Goal: Information Seeking & Learning: Compare options

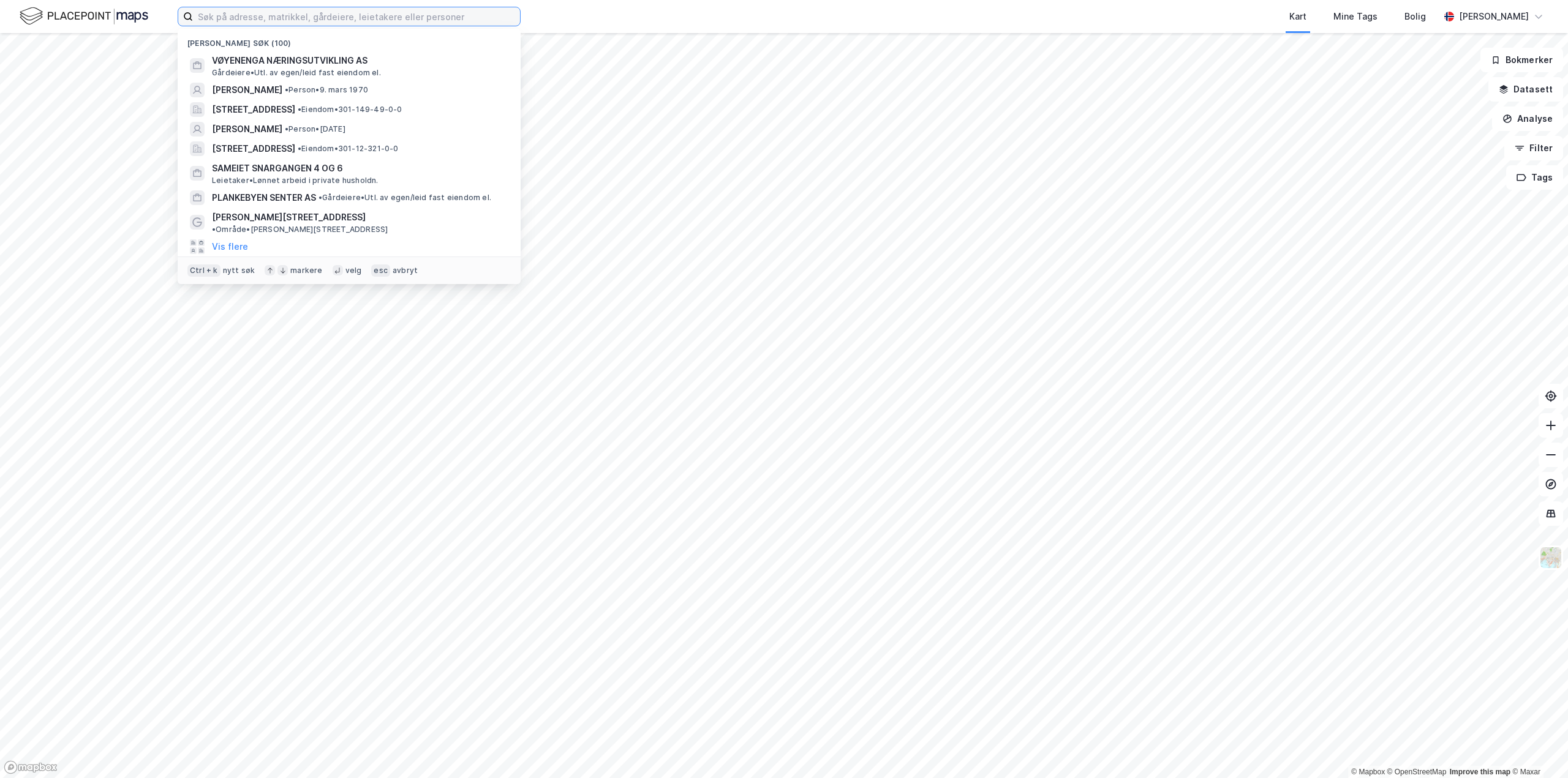
click at [201, 18] on input at bounding box center [356, 16] width 327 height 19
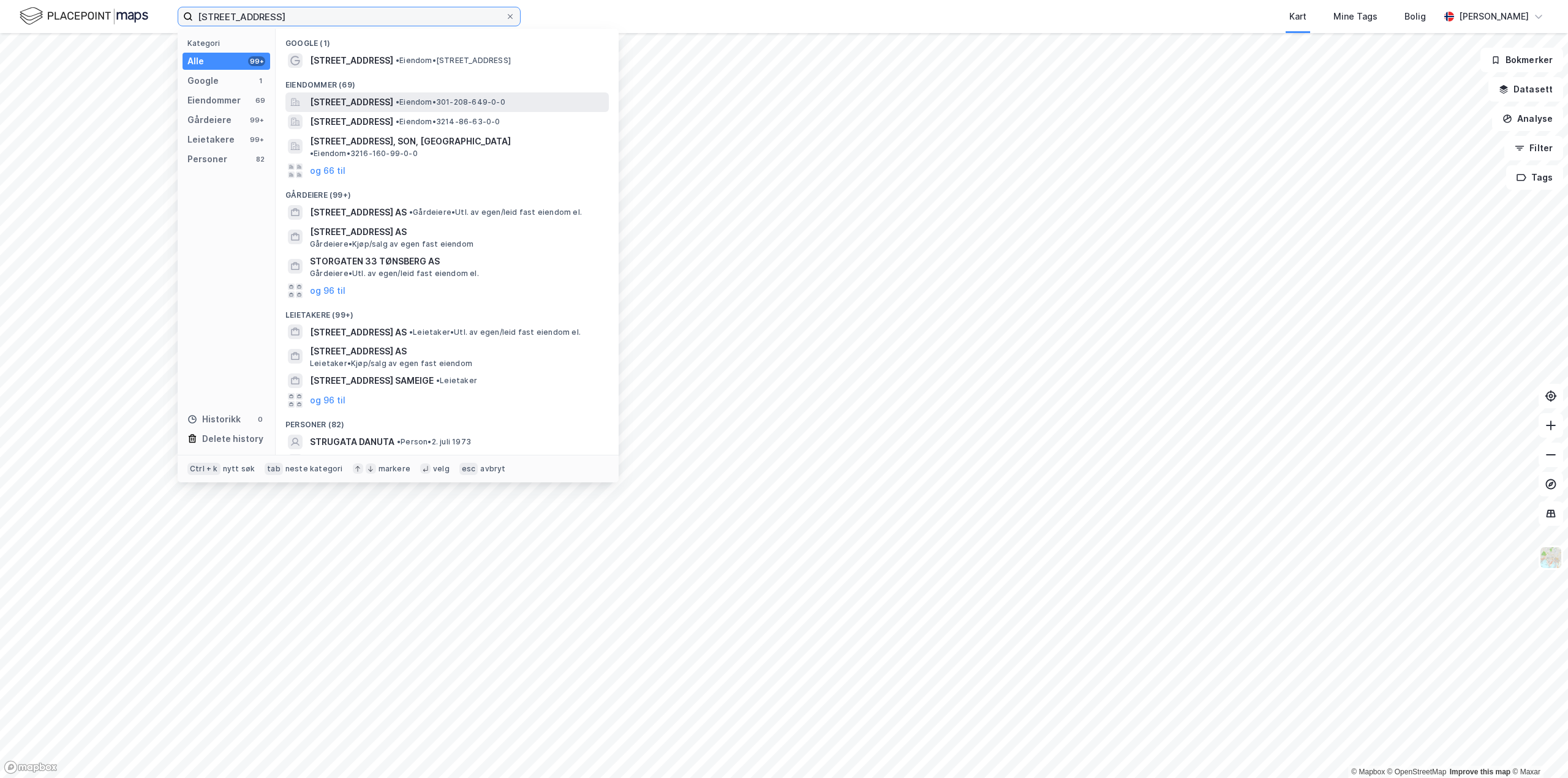
type input "[STREET_ADDRESS]"
click at [335, 105] on span "[STREET_ADDRESS]" at bounding box center [351, 102] width 83 height 15
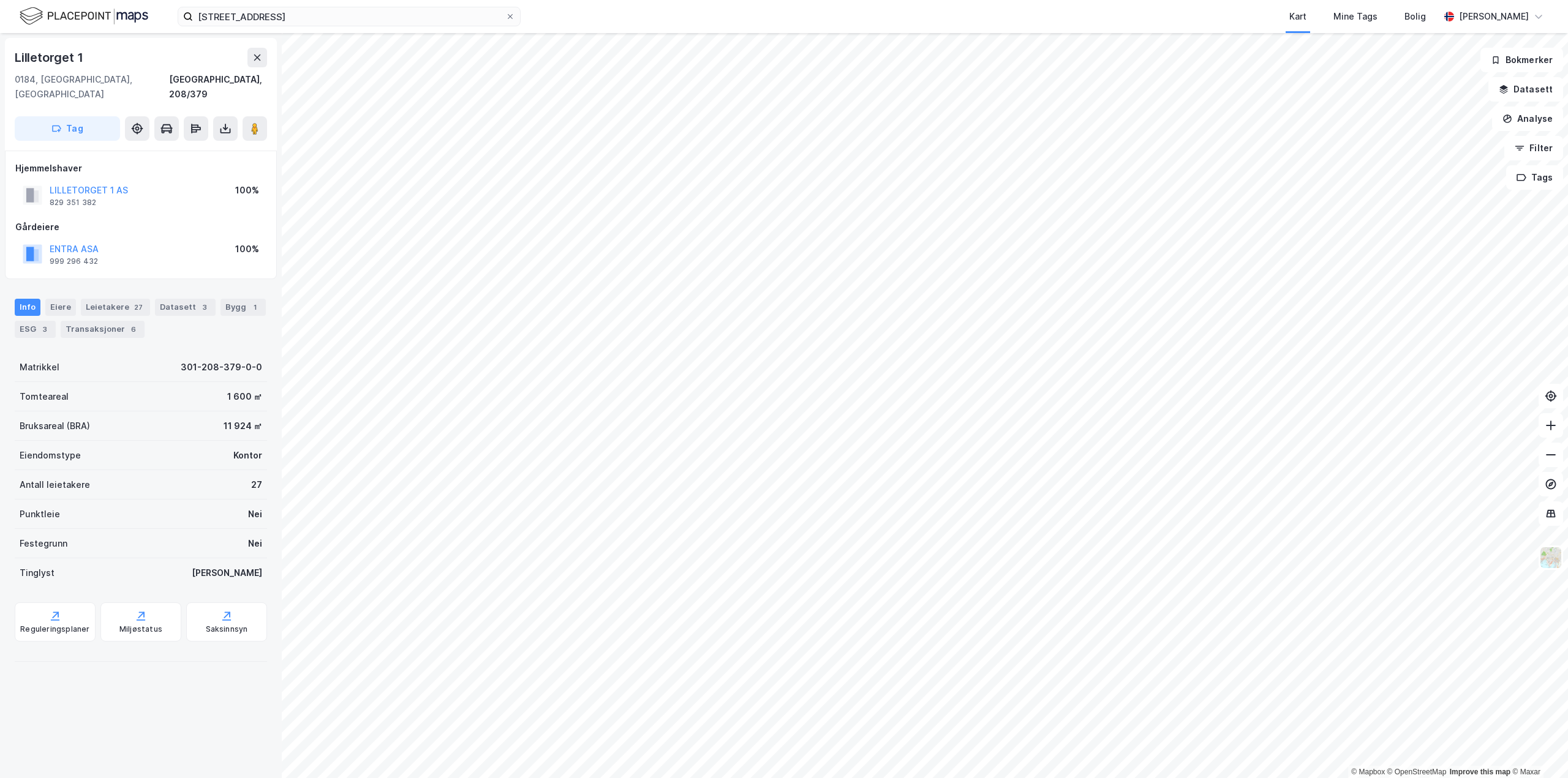
click at [762, 0] on html "[STREET_ADDRESS] Kart Mine Tags Bolig [PERSON_NAME] © Mapbox © OpenStreetMap Im…" at bounding box center [784, 389] width 1568 height 778
